Goal: Transaction & Acquisition: Register for event/course

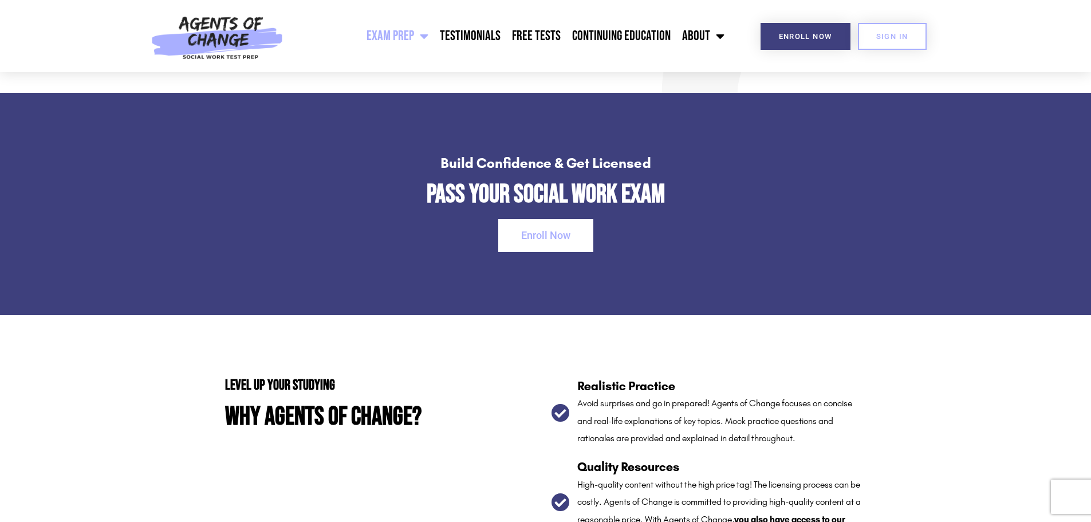
scroll to position [1660, 0]
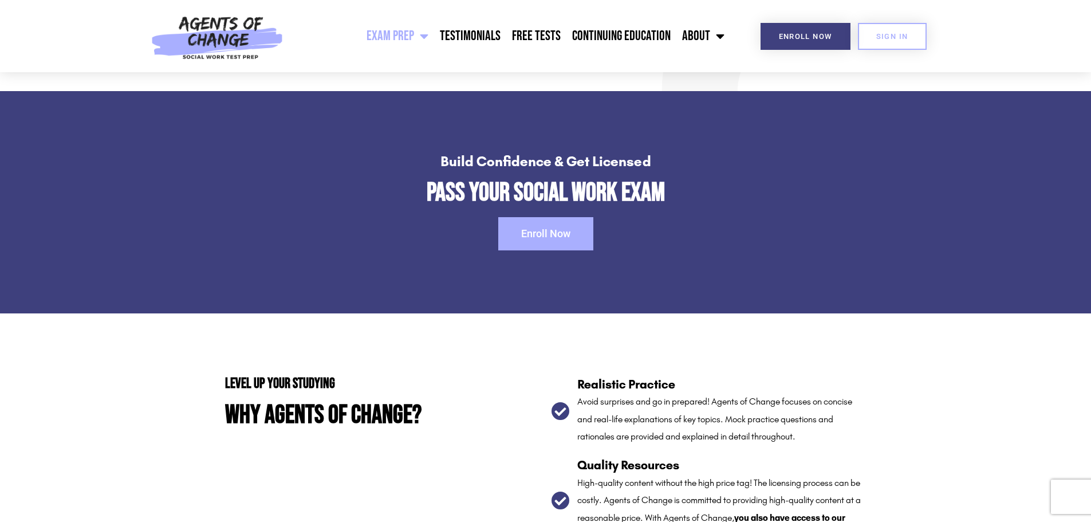
click at [546, 241] on link "Enroll Now" at bounding box center [545, 233] width 95 height 33
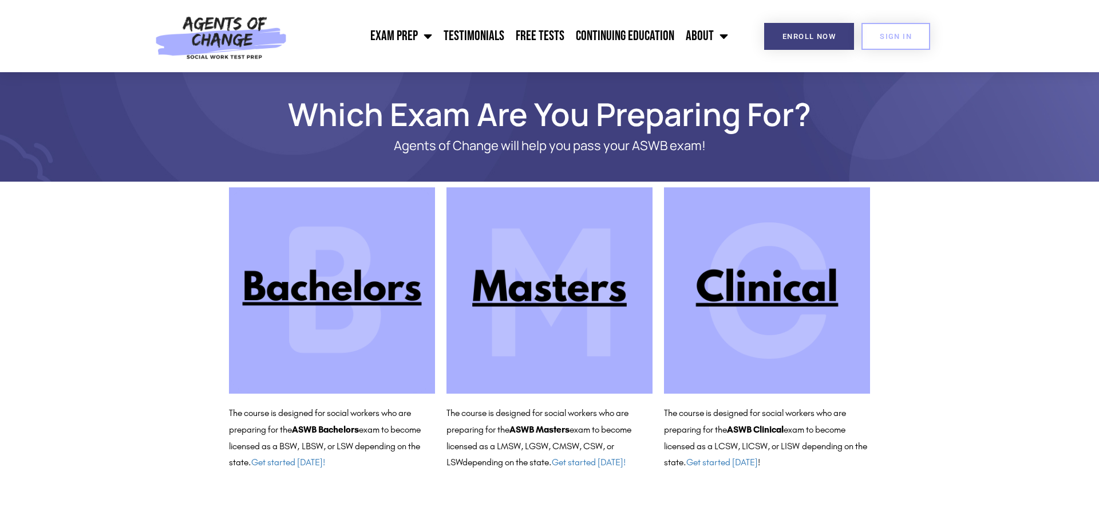
click at [771, 255] on img at bounding box center [767, 290] width 206 height 206
